Goal: Information Seeking & Learning: Learn about a topic

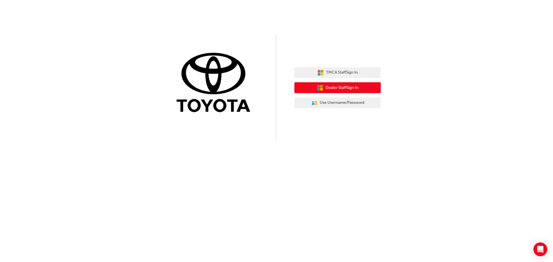
click at [343, 88] on span "Dealer Staff Sign In" at bounding box center [341, 88] width 33 height 7
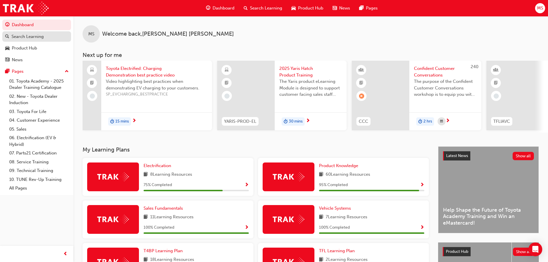
click at [35, 39] on div "Search Learning" at bounding box center [28, 36] width 32 height 7
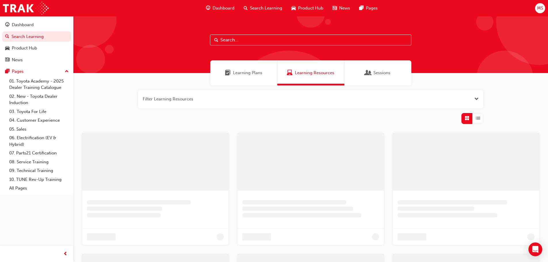
click at [239, 41] on input "text" at bounding box center [311, 40] width 202 height 11
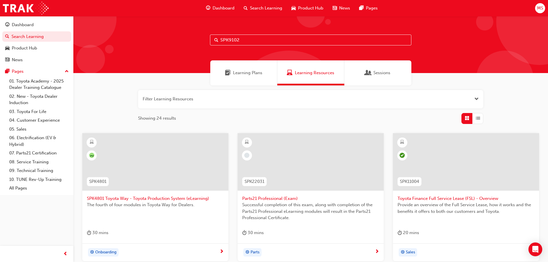
type input "SPK9102"
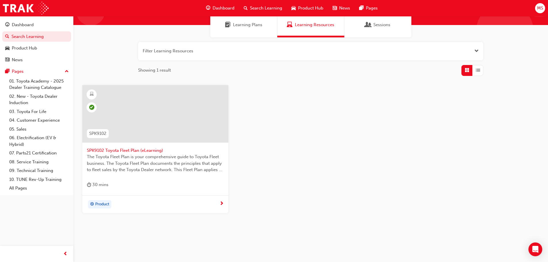
scroll to position [55, 0]
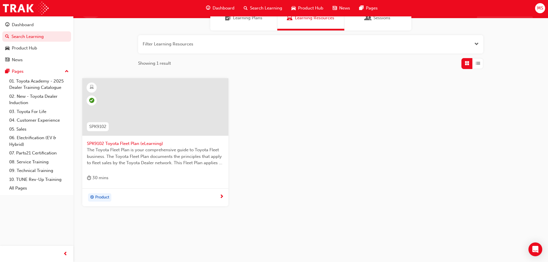
click at [112, 143] on span "SPK9102 Toyota Fleet Plan (eLearning)" at bounding box center [155, 143] width 137 height 7
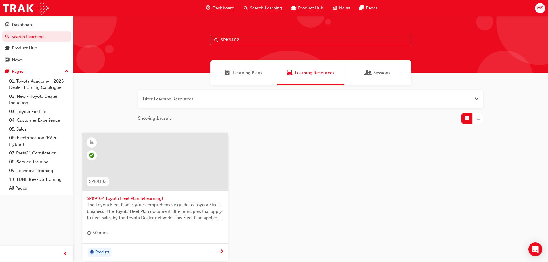
click at [242, 40] on input "SPK9102" at bounding box center [311, 40] width 202 height 11
type input "SPK9103"
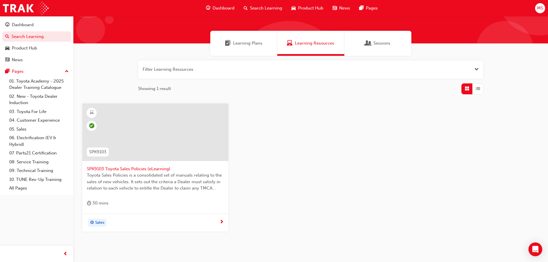
scroll to position [55, 0]
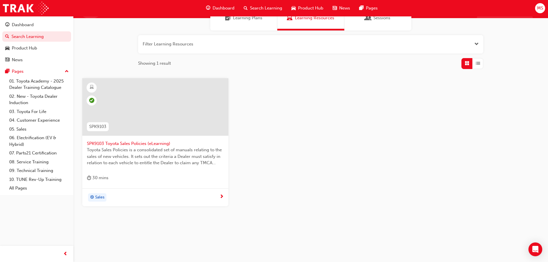
click at [128, 156] on span "Toyota Sales Policies is a consolidated set of manuals relating to the sales of…" at bounding box center [155, 157] width 137 height 20
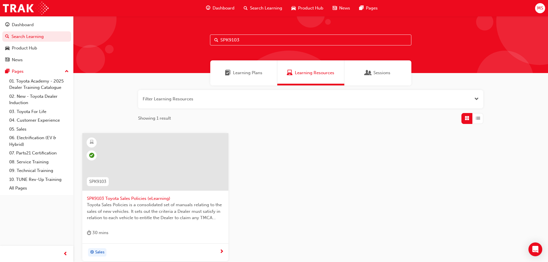
drag, startPoint x: 241, startPoint y: 40, endPoint x: 241, endPoint y: 49, distance: 8.9
click at [241, 40] on input "SPK9103" at bounding box center [311, 40] width 202 height 11
type input "SPK9102"
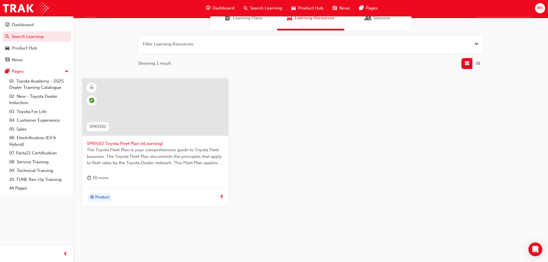
click at [157, 151] on span "The Toyota Fleet Plan is your comprehensive guide to Toyota Fleet business. The…" at bounding box center [155, 157] width 137 height 20
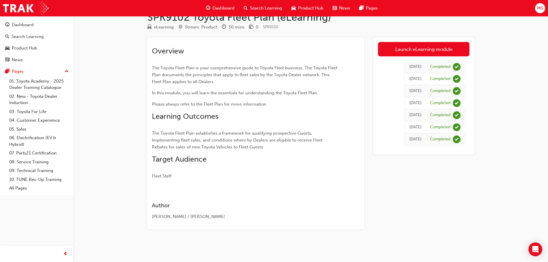
scroll to position [14, 0]
click at [418, 51] on link "Launch eLearning module" at bounding box center [424, 49] width 92 height 14
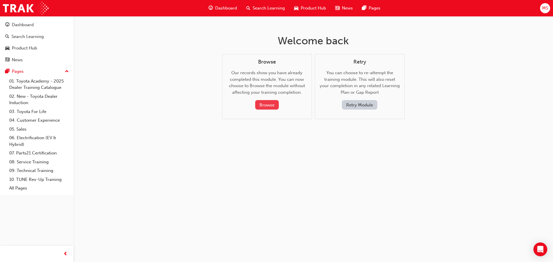
click at [261, 106] on button "Browse" at bounding box center [267, 105] width 24 height 10
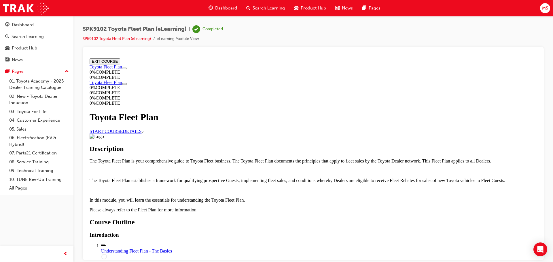
scroll to position [29, 0]
click at [123, 129] on link "START COURSE" at bounding box center [106, 131] width 33 height 5
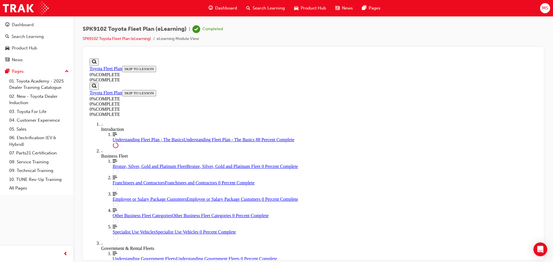
scroll to position [1311, 0]
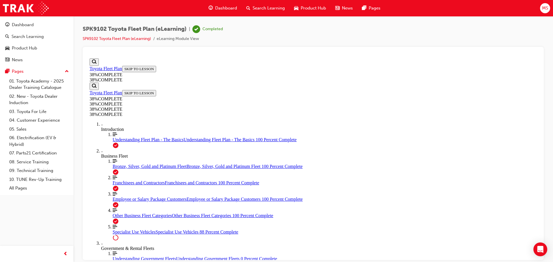
scroll to position [1120, 0]
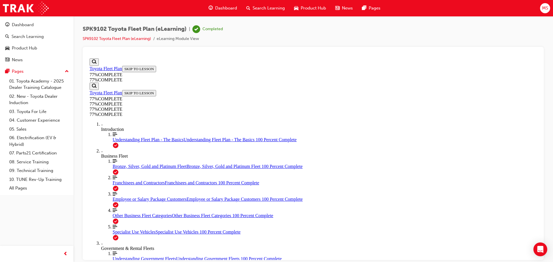
scroll to position [0, 0]
drag, startPoint x: 263, startPoint y: 176, endPoint x: 294, endPoint y: 175, distance: 31.1
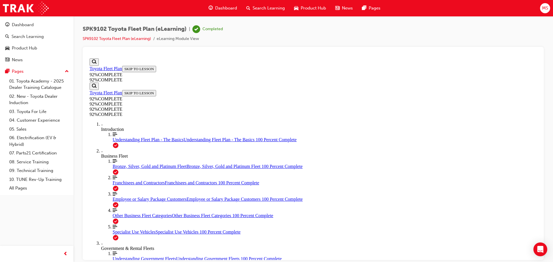
drag, startPoint x: 266, startPoint y: 191, endPoint x: 269, endPoint y: 191, distance: 3.2
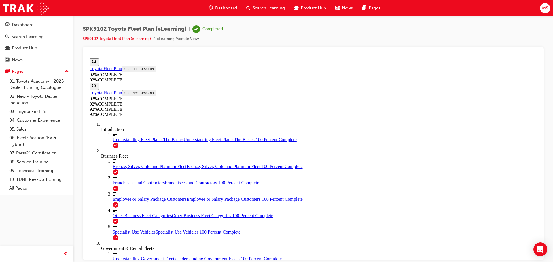
drag, startPoint x: 288, startPoint y: 239, endPoint x: 353, endPoint y: 241, distance: 64.5
drag, startPoint x: 285, startPoint y: 184, endPoint x: 302, endPoint y: 211, distance: 31.9
drag, startPoint x: 286, startPoint y: 186, endPoint x: 303, endPoint y: 186, distance: 17.3
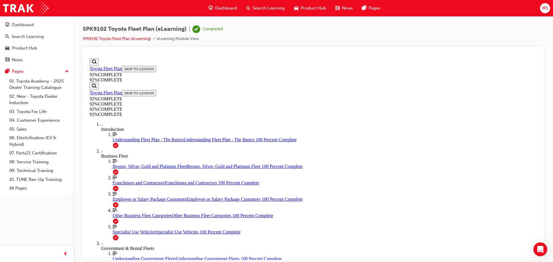
scroll to position [63, 0]
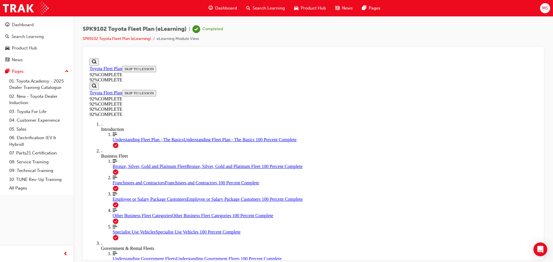
scroll to position [50, 0]
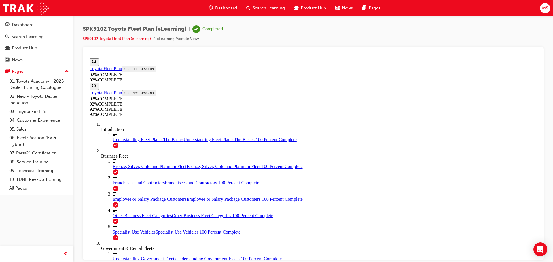
drag, startPoint x: 268, startPoint y: 200, endPoint x: 272, endPoint y: 200, distance: 4.6
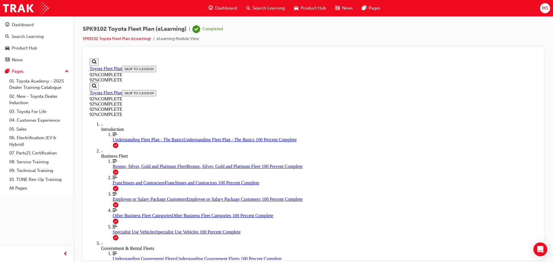
scroll to position [121, 0]
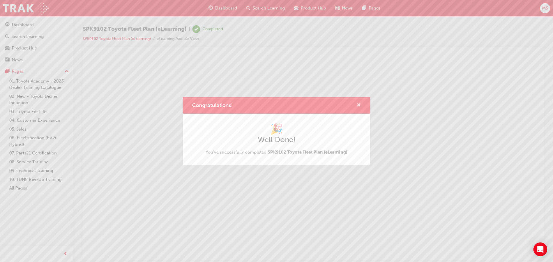
drag, startPoint x: 359, startPoint y: 106, endPoint x: 283, endPoint y: 49, distance: 95.5
click at [359, 106] on span "cross-icon" at bounding box center [358, 105] width 4 height 5
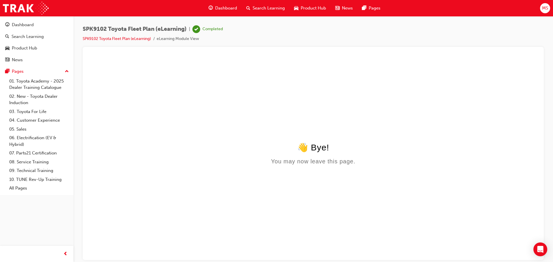
click at [225, 8] on span "Dashboard" at bounding box center [226, 8] width 22 height 7
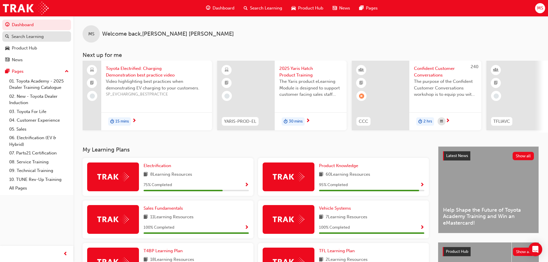
click at [28, 35] on div "Search Learning" at bounding box center [28, 36] width 32 height 7
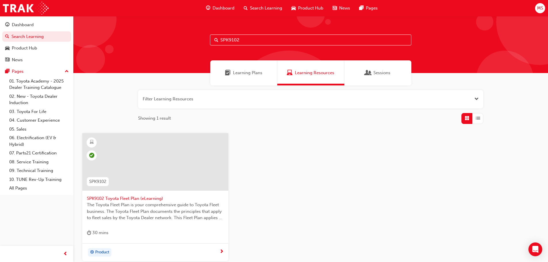
click at [243, 41] on input "SPK9102" at bounding box center [311, 40] width 202 height 11
type input "SPK9103"
click at [134, 221] on span "Toyota Sales Policies is a consolidated set of manuals relating to the sales of…" at bounding box center [155, 212] width 137 height 20
